Goal: Transaction & Acquisition: Subscribe to service/newsletter

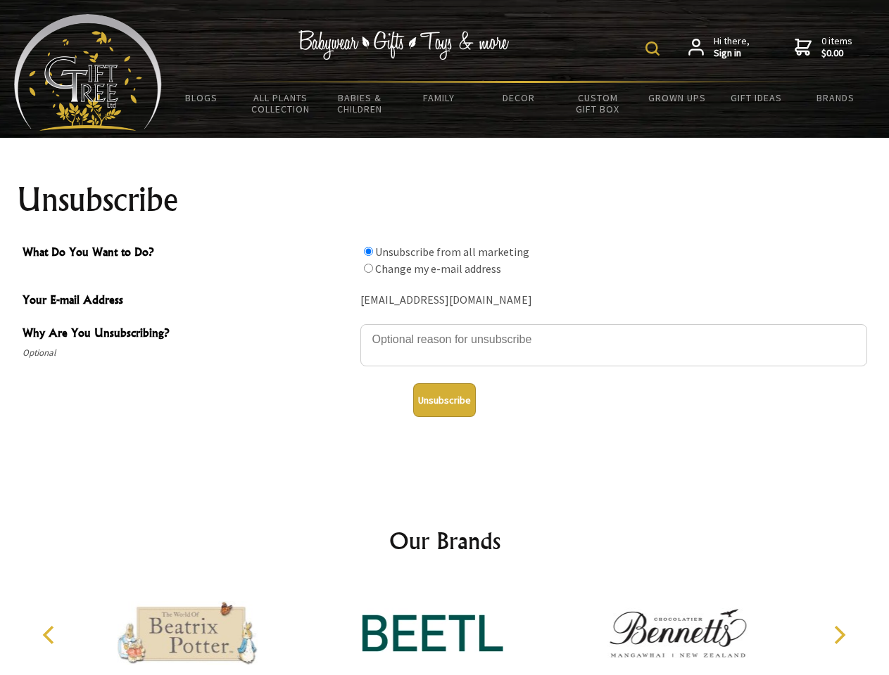
click at [654, 49] on img at bounding box center [652, 49] width 14 height 14
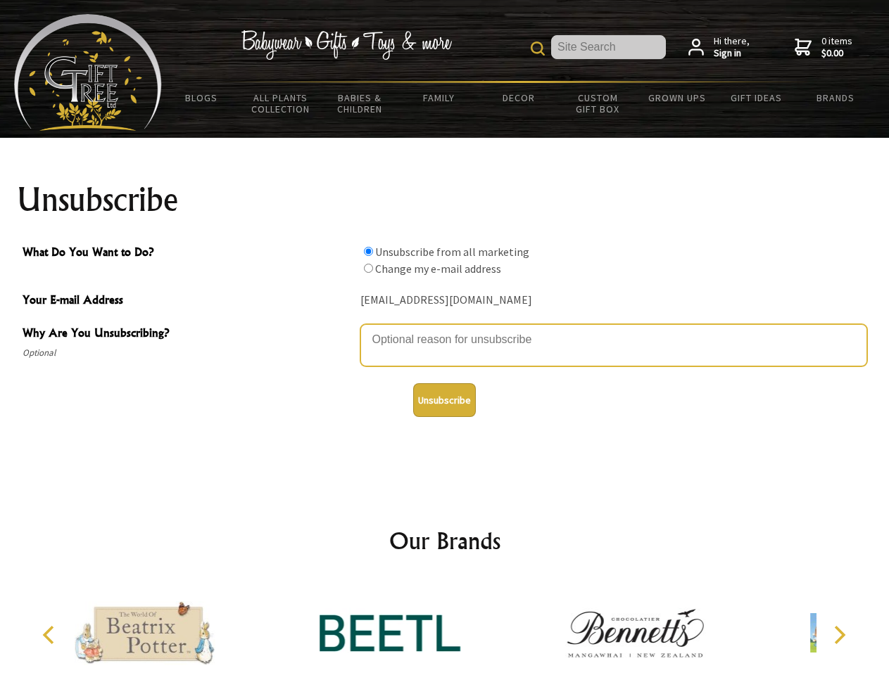
click at [445, 329] on textarea "Why Are You Unsubscribing?" at bounding box center [613, 345] width 507 height 42
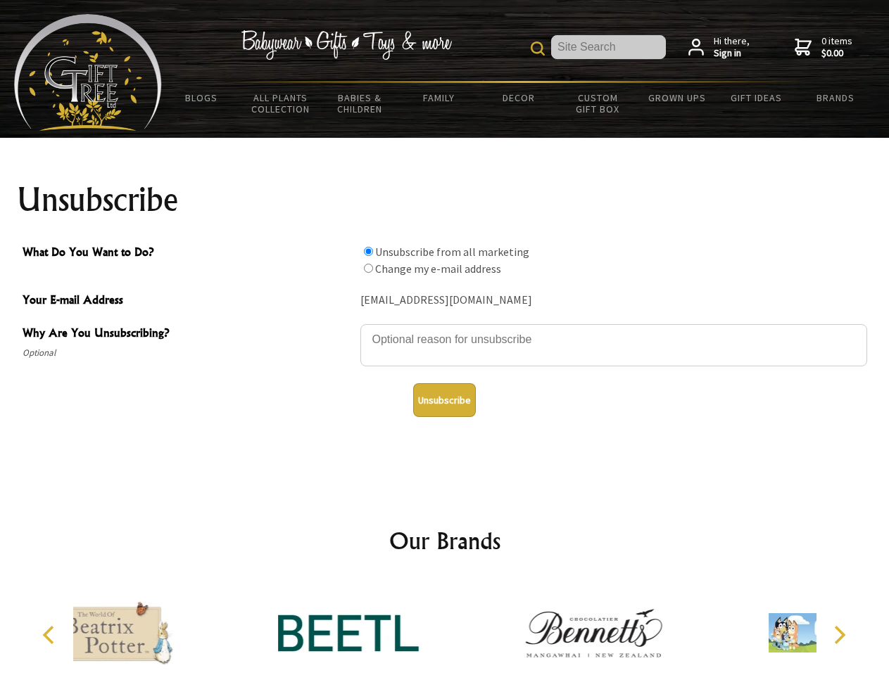
click at [368, 251] on input "What Do You Want to Do?" at bounding box center [368, 251] width 9 height 9
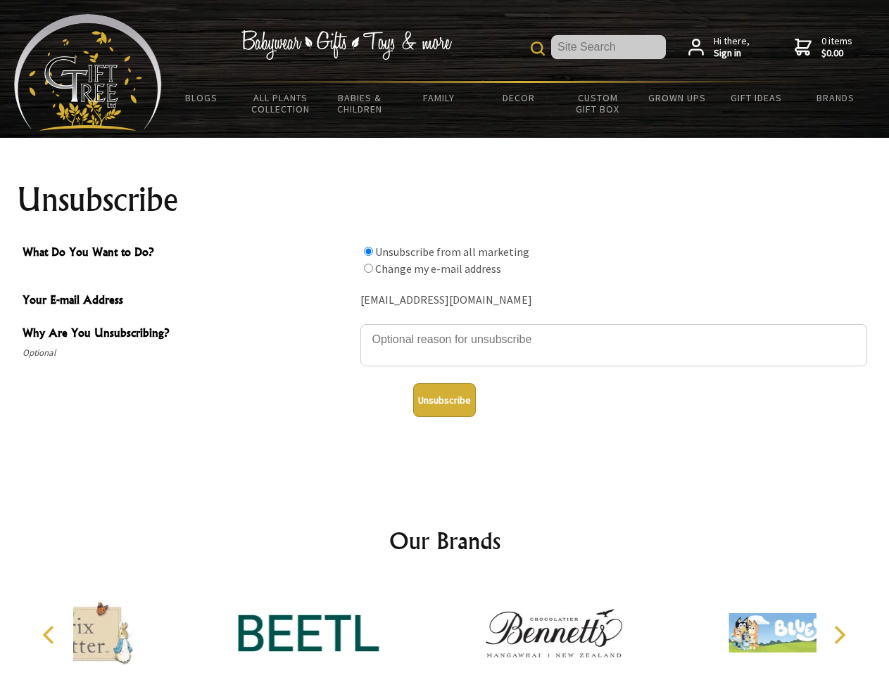
click at [368, 268] on input "What Do You Want to Do?" at bounding box center [368, 268] width 9 height 9
radio input "true"
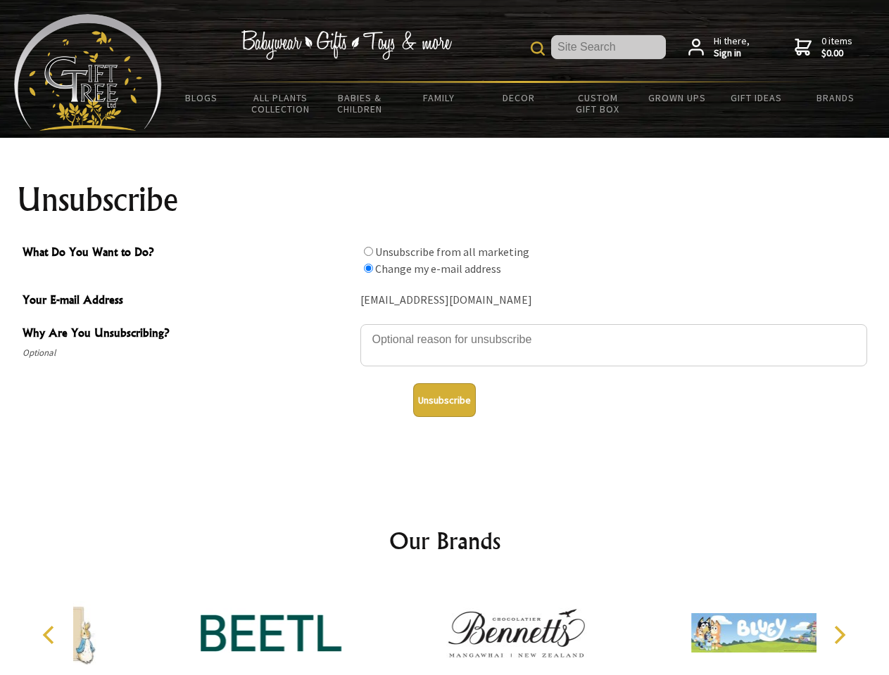
click at [444, 400] on button "Unsubscribe" at bounding box center [444, 400] width 63 height 34
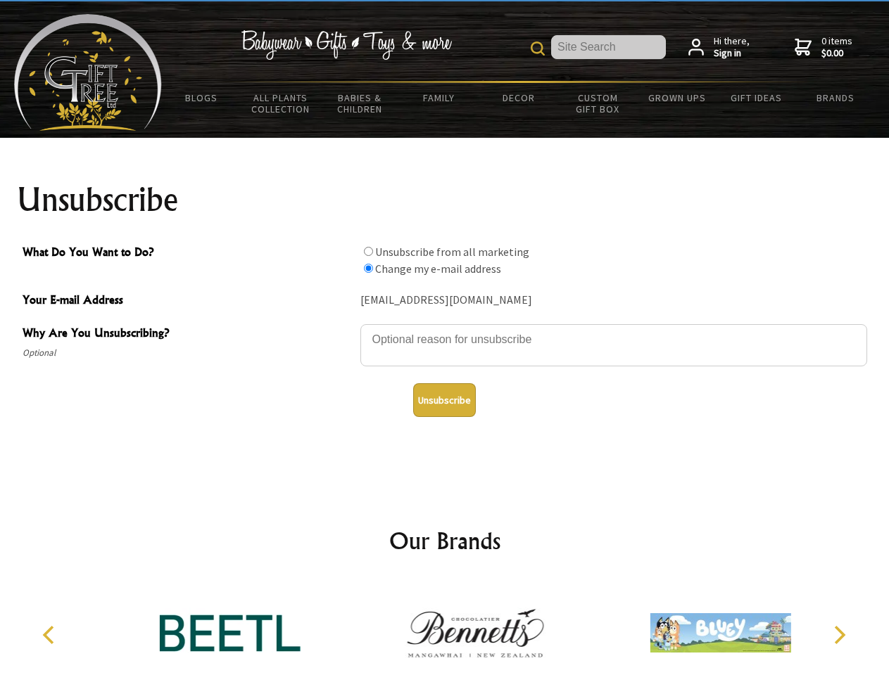
click at [51, 635] on icon "Previous" at bounding box center [50, 635] width 18 height 18
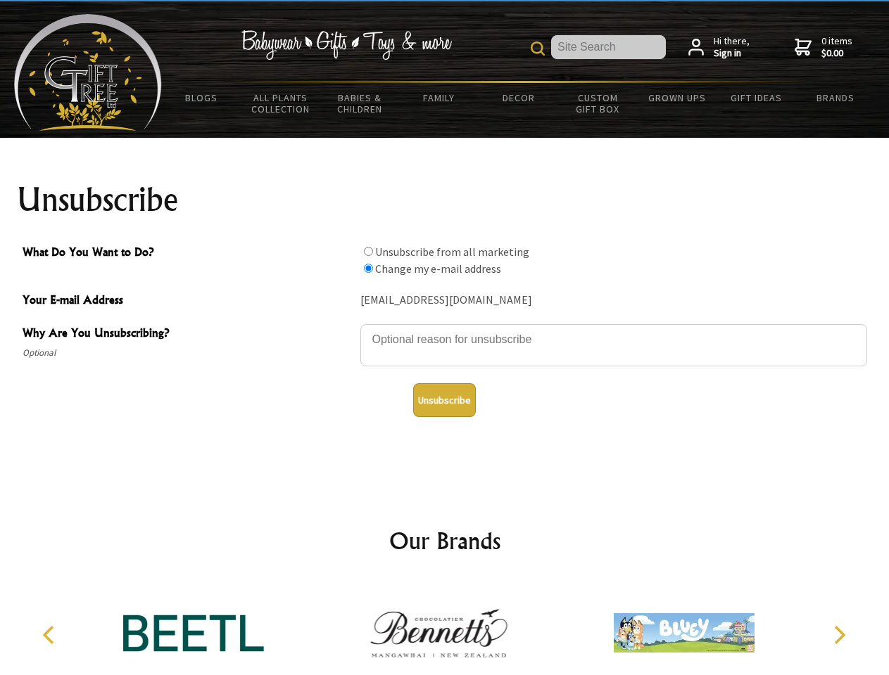
click at [839, 635] on icon "Next" at bounding box center [838, 635] width 18 height 18
